Goal: Book appointment/travel/reservation

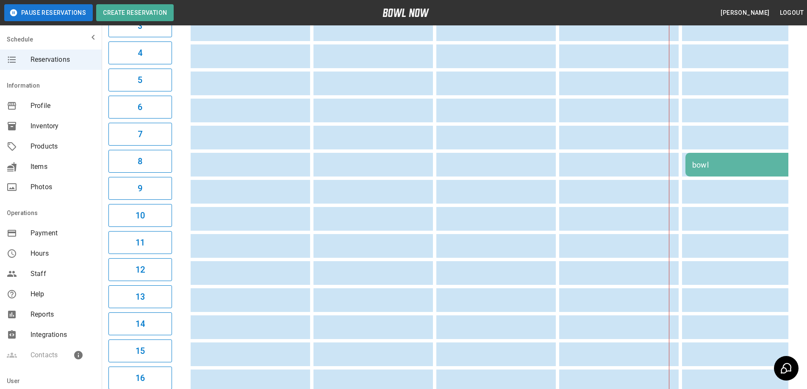
scroll to position [0, 369]
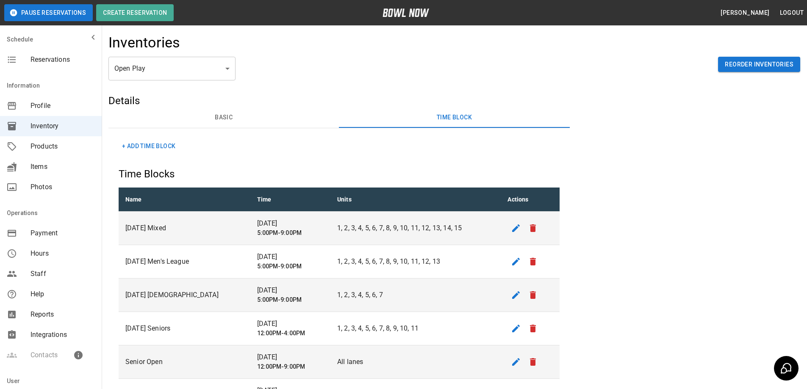
click at [51, 58] on span "Reservations" at bounding box center [63, 60] width 64 height 10
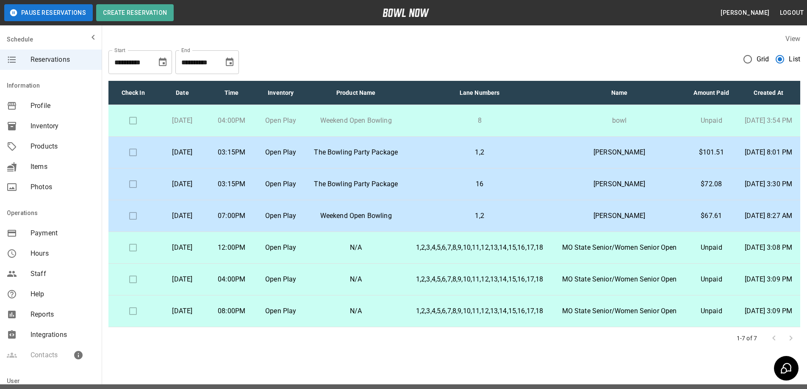
click at [396, 221] on p "Weekend Open Bowling" at bounding box center [356, 216] width 88 height 10
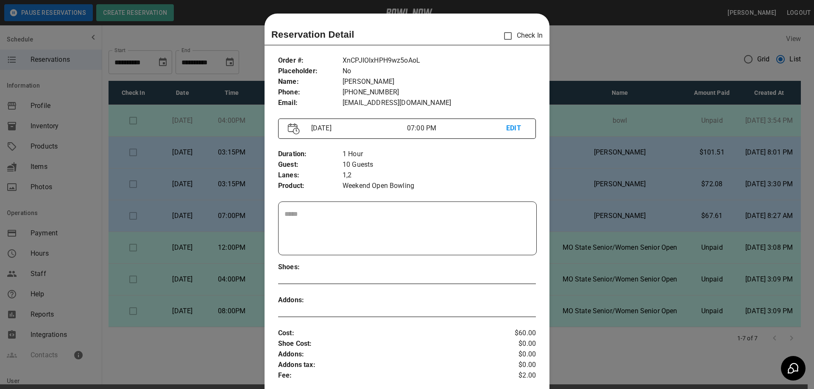
scroll to position [14, 0]
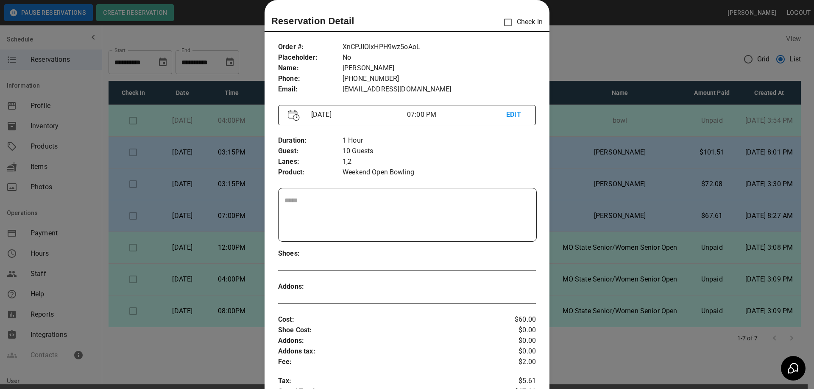
click at [604, 42] on div at bounding box center [407, 194] width 814 height 389
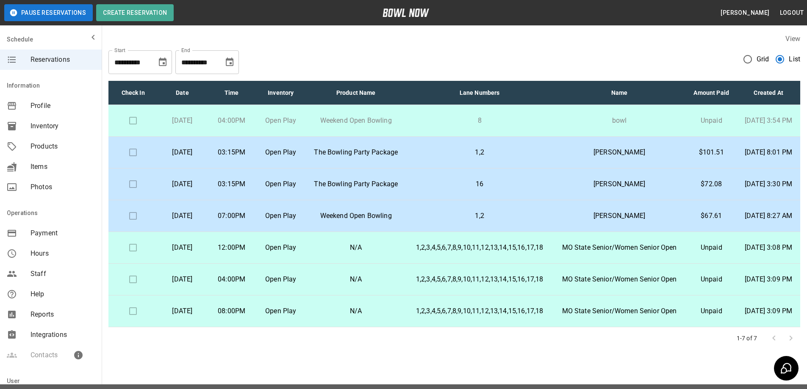
click at [337, 230] on td "Weekend Open Bowling" at bounding box center [356, 216] width 101 height 32
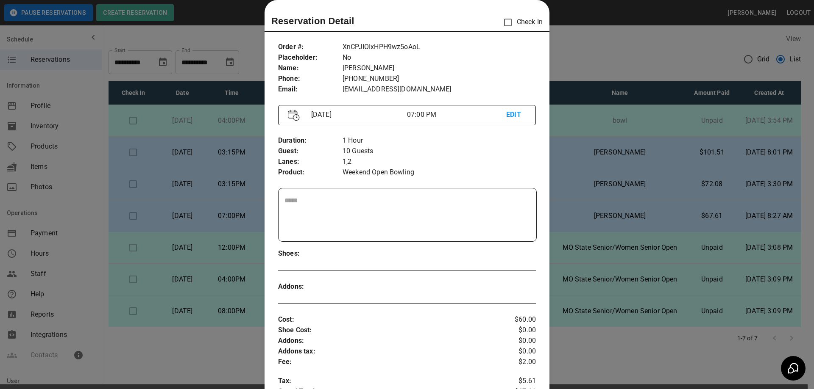
click at [514, 115] on p "EDIT" at bounding box center [516, 115] width 20 height 11
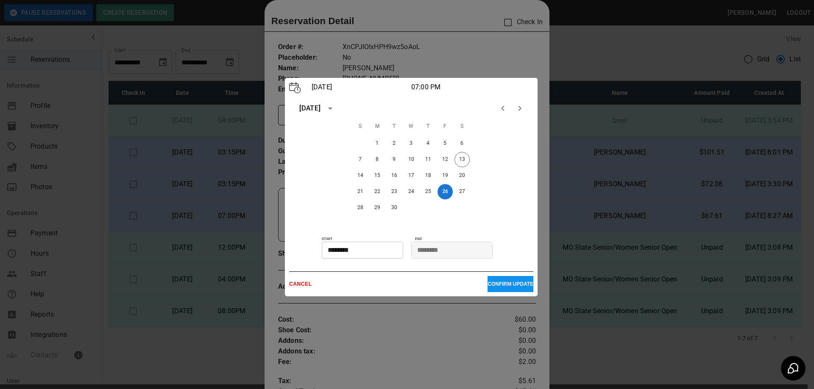
click at [472, 319] on div at bounding box center [407, 194] width 814 height 389
click at [304, 284] on p "CANCEL" at bounding box center [388, 284] width 198 height 6
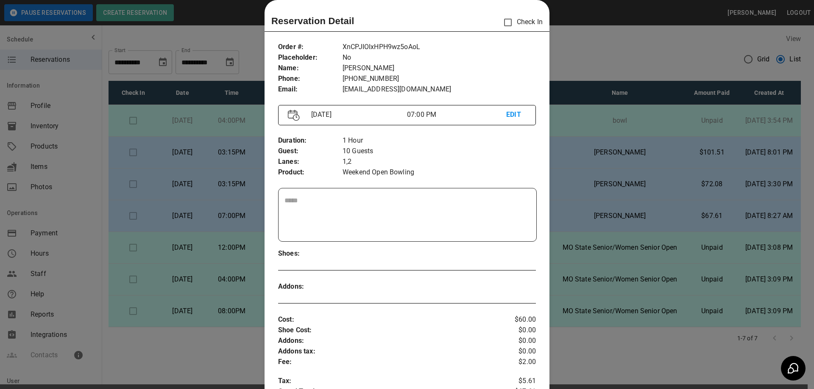
click at [612, 50] on div at bounding box center [407, 194] width 814 height 389
